Goal: Information Seeking & Learning: Learn about a topic

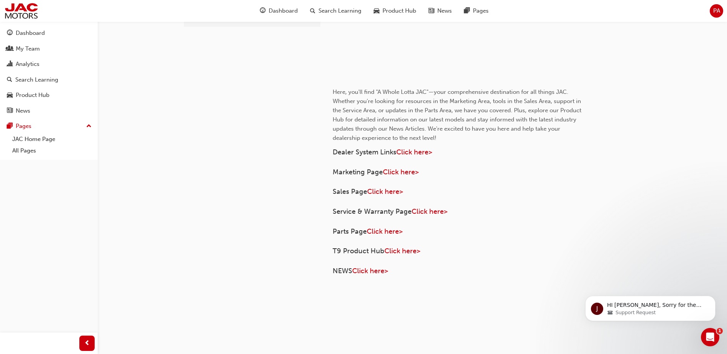
scroll to position [279, 0]
click at [422, 211] on span "Click here>" at bounding box center [430, 211] width 36 height 8
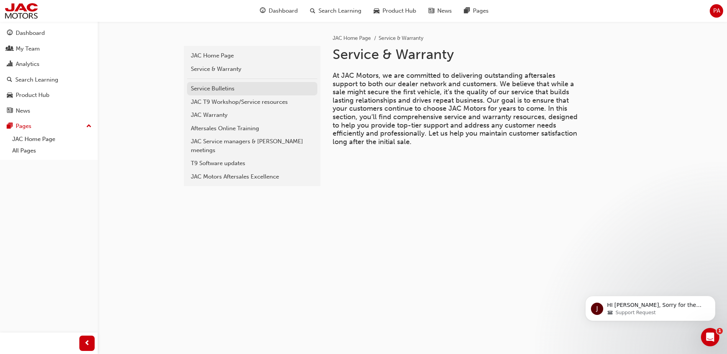
click at [221, 89] on div "Service Bulletins" at bounding box center [252, 88] width 123 height 9
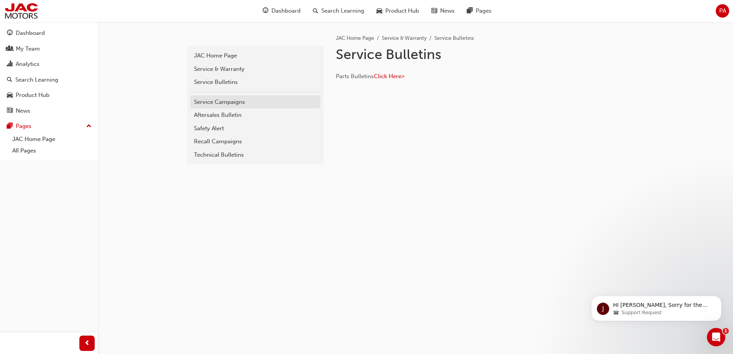
click at [219, 99] on div "Service Campaigns" at bounding box center [255, 102] width 123 height 9
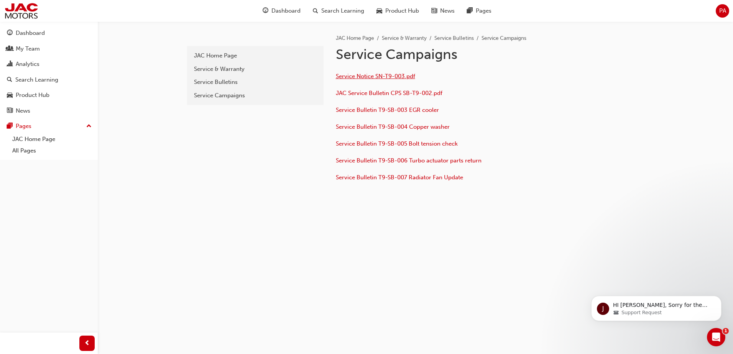
click at [370, 77] on span "Service Notice SN-T9-003.pdf" at bounding box center [375, 76] width 79 height 7
click at [219, 82] on div "Service Bulletins" at bounding box center [255, 82] width 123 height 9
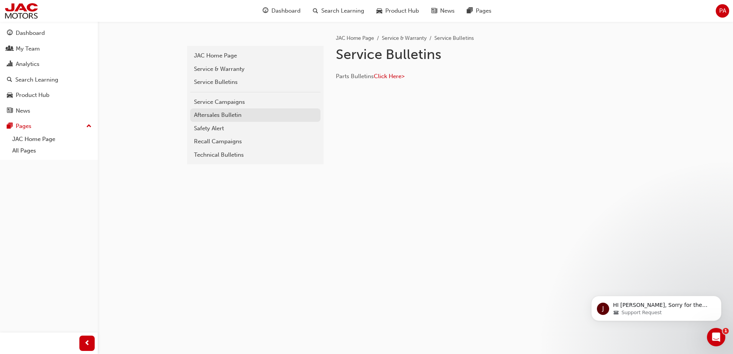
click at [225, 115] on div "Aftersales Bulletin" at bounding box center [255, 115] width 123 height 9
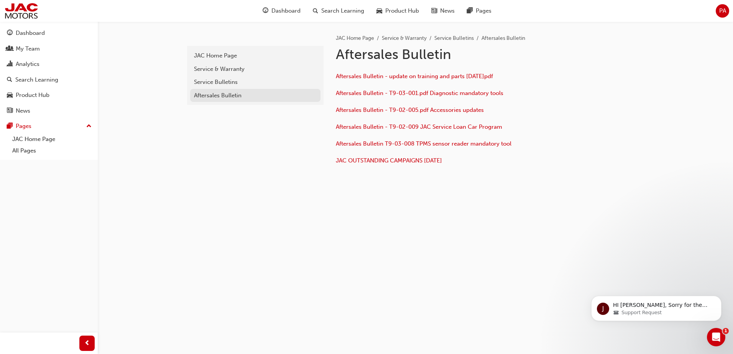
click at [221, 94] on div "Aftersales Bulletin" at bounding box center [255, 95] width 123 height 9
click at [225, 84] on div "Service Bulletins" at bounding box center [255, 82] width 123 height 9
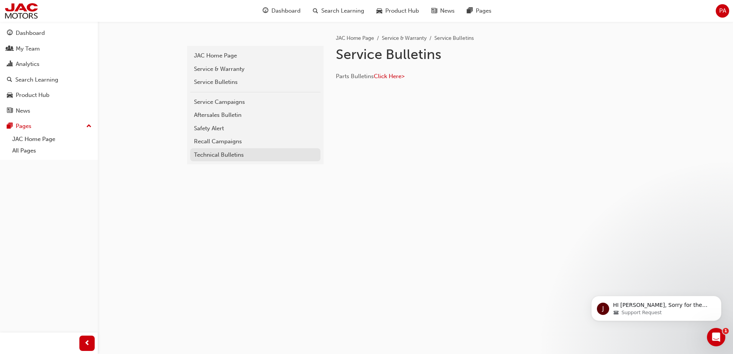
click at [212, 155] on div "Technical Bulletins" at bounding box center [255, 155] width 123 height 9
